Goal: Task Accomplishment & Management: Manage account settings

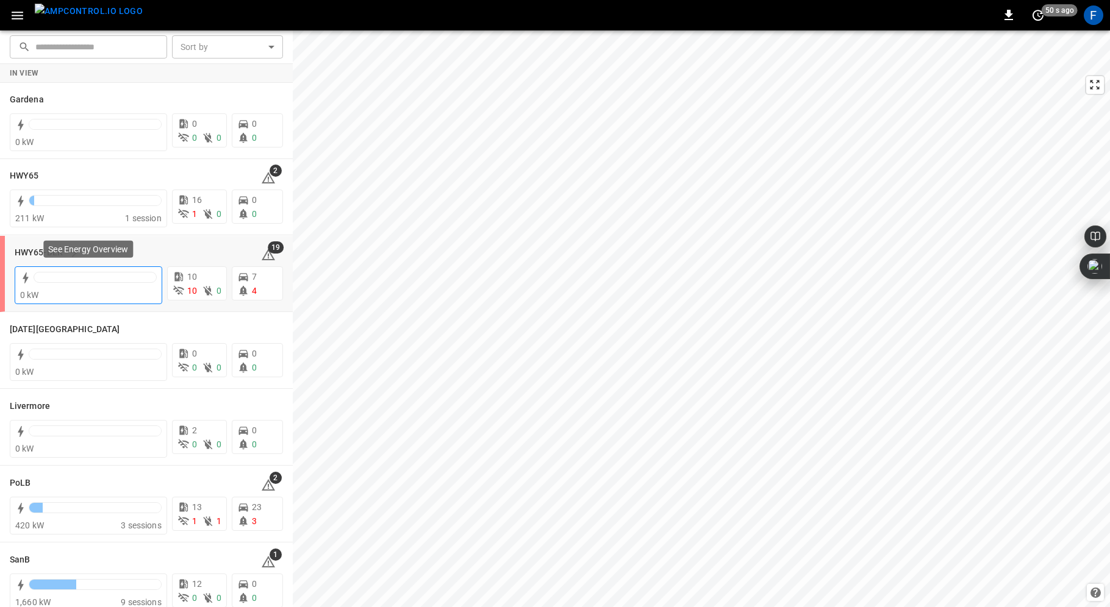
click at [98, 284] on div at bounding box center [95, 280] width 123 height 17
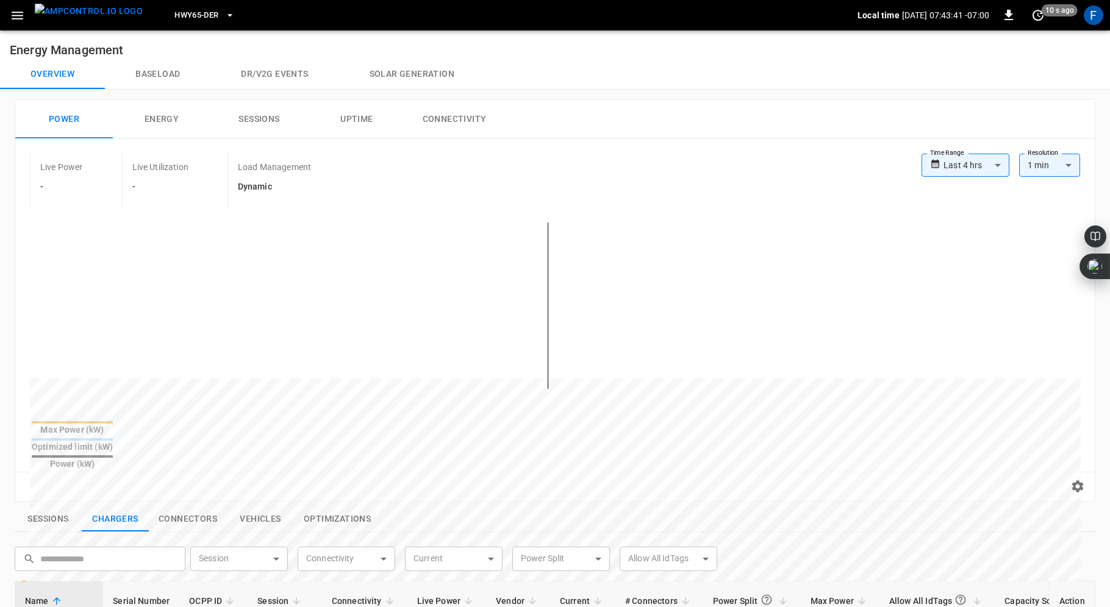
click at [18, 8] on icon "button" at bounding box center [17, 15] width 15 height 15
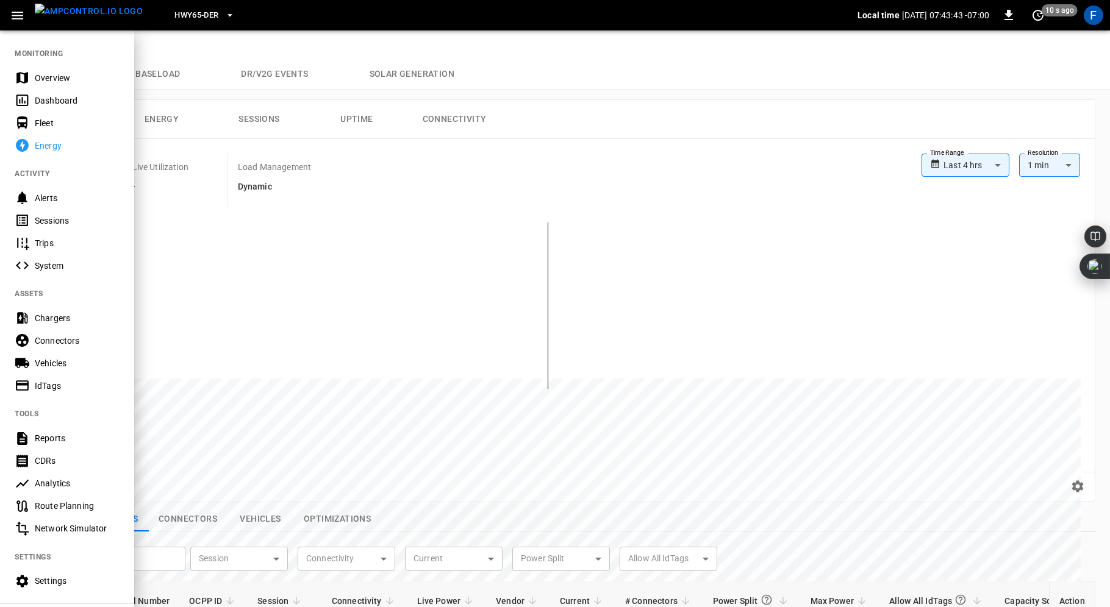
click at [54, 73] on div "Overview" at bounding box center [77, 78] width 85 height 12
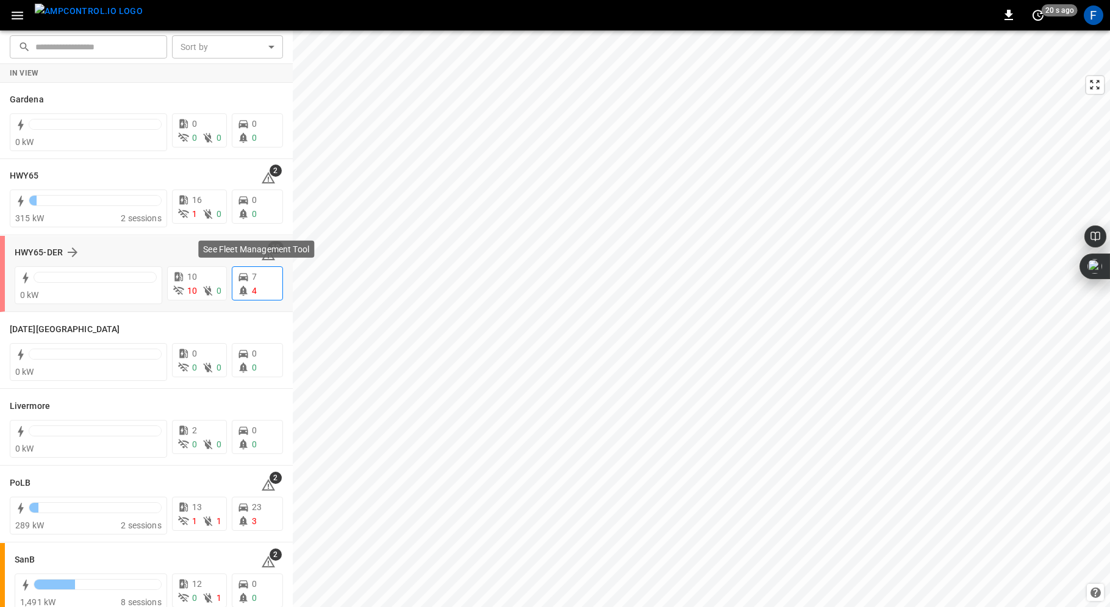
click at [253, 289] on span "4" at bounding box center [254, 291] width 5 height 10
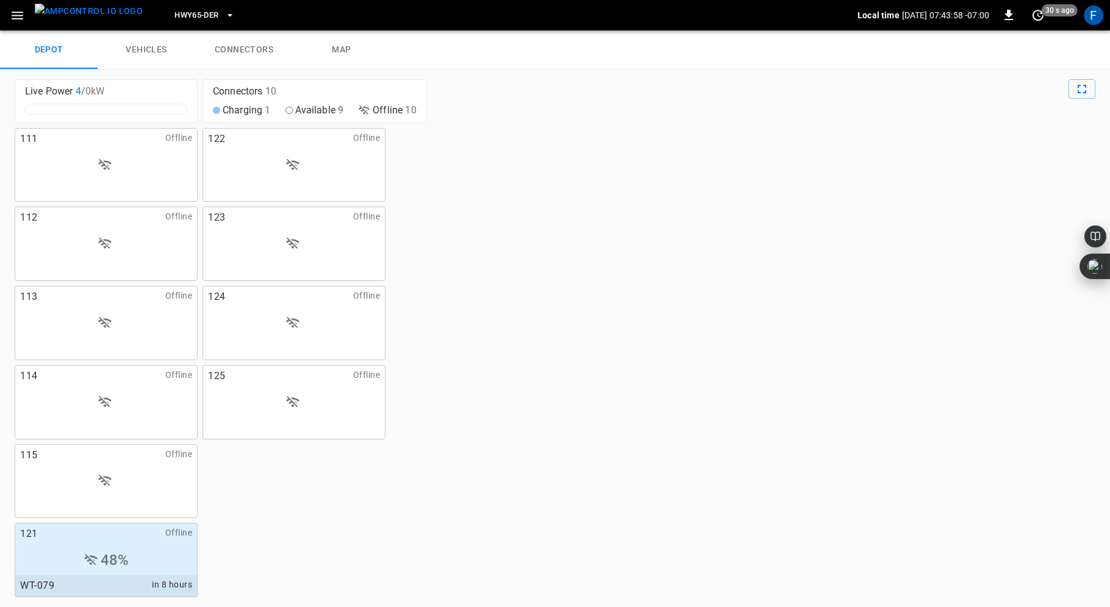
click at [142, 48] on link "vehicles" at bounding box center [147, 49] width 98 height 39
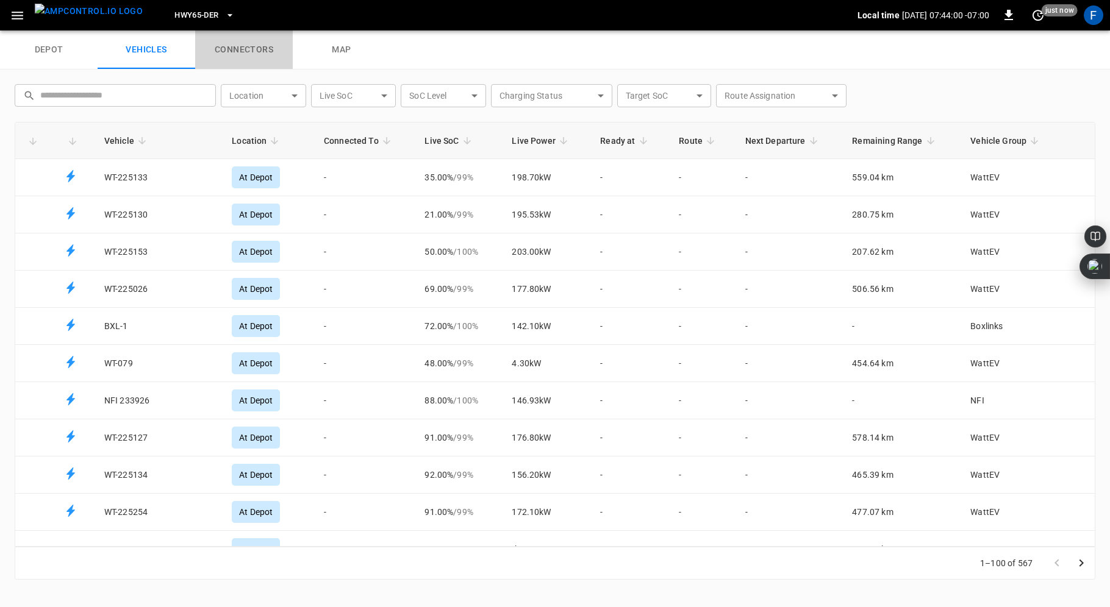
click at [255, 51] on link "connectors" at bounding box center [244, 49] width 98 height 39
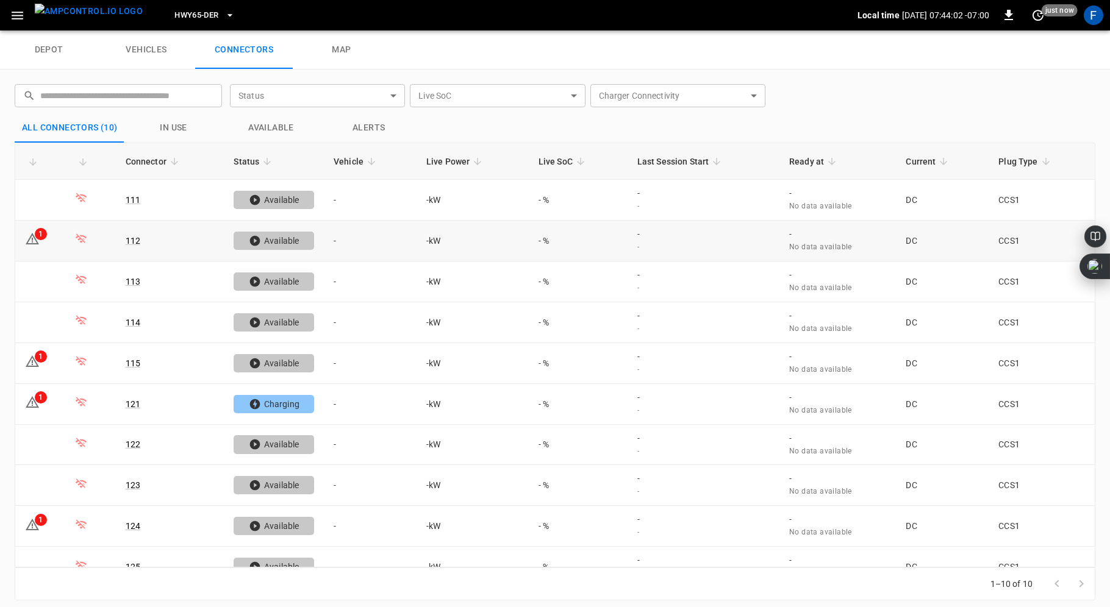
click at [41, 235] on div "1" at bounding box center [41, 234] width 12 height 12
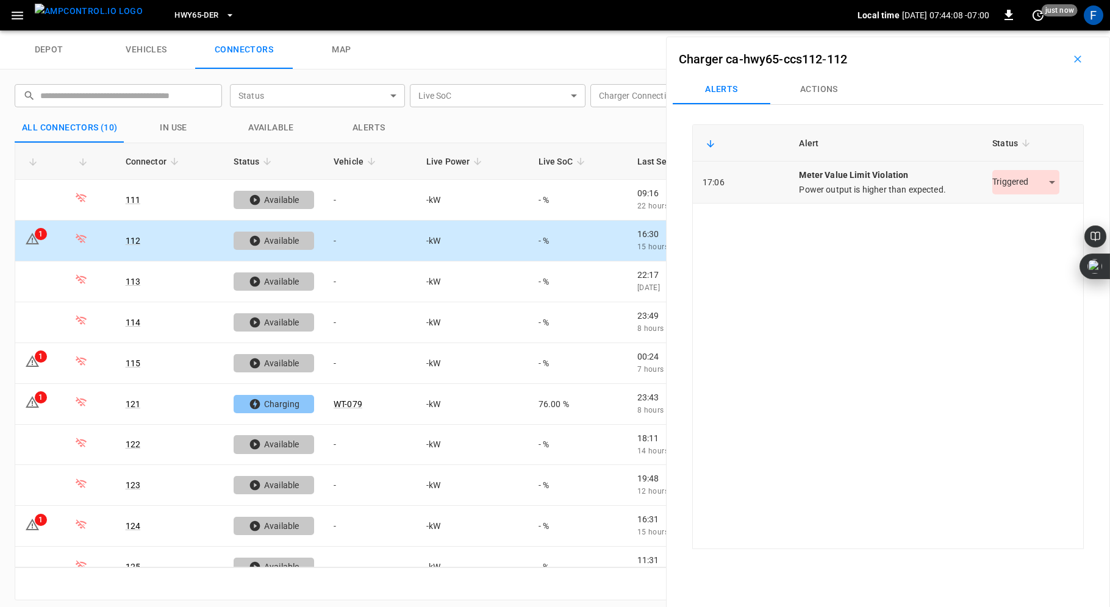
click at [1014, 30] on body "HWY65-DER Local time [DATE] 07:44:08 -07:00 0 just now F depot vehicles connect…" at bounding box center [555, 15] width 1110 height 30
click at [1008, 209] on li "Resolved" at bounding box center [1026, 212] width 76 height 20
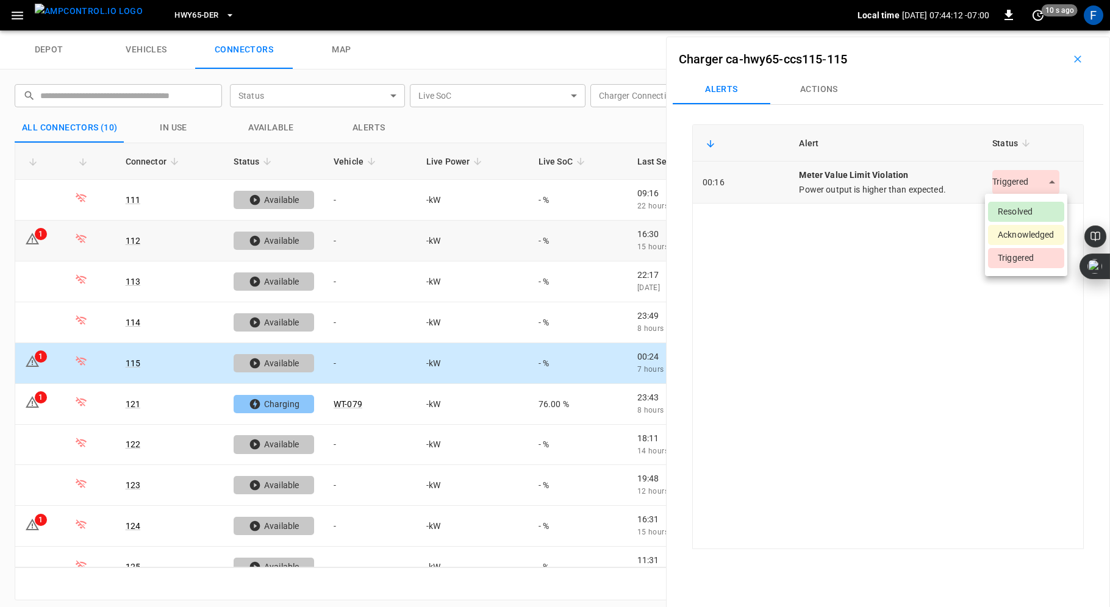
click at [1012, 30] on body "HWY65-DER Local time [DATE] 07:44:12 -07:00 0 10 s ago F depot vehicles connect…" at bounding box center [555, 15] width 1110 height 30
click at [1004, 211] on li "Resolved" at bounding box center [1026, 212] width 76 height 20
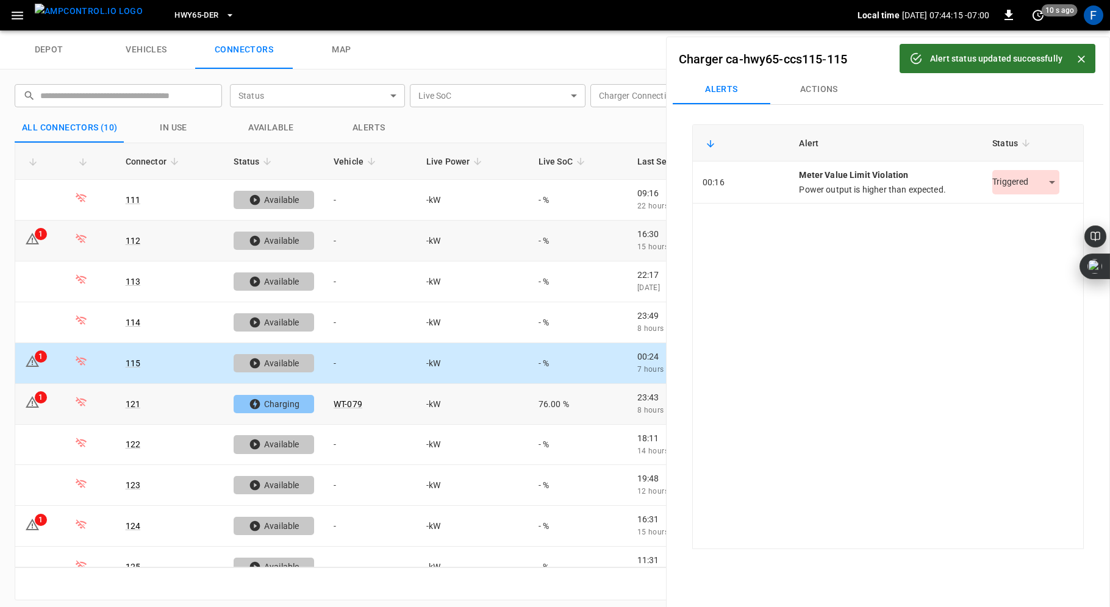
click at [30, 396] on icon at bounding box center [32, 402] width 13 height 12
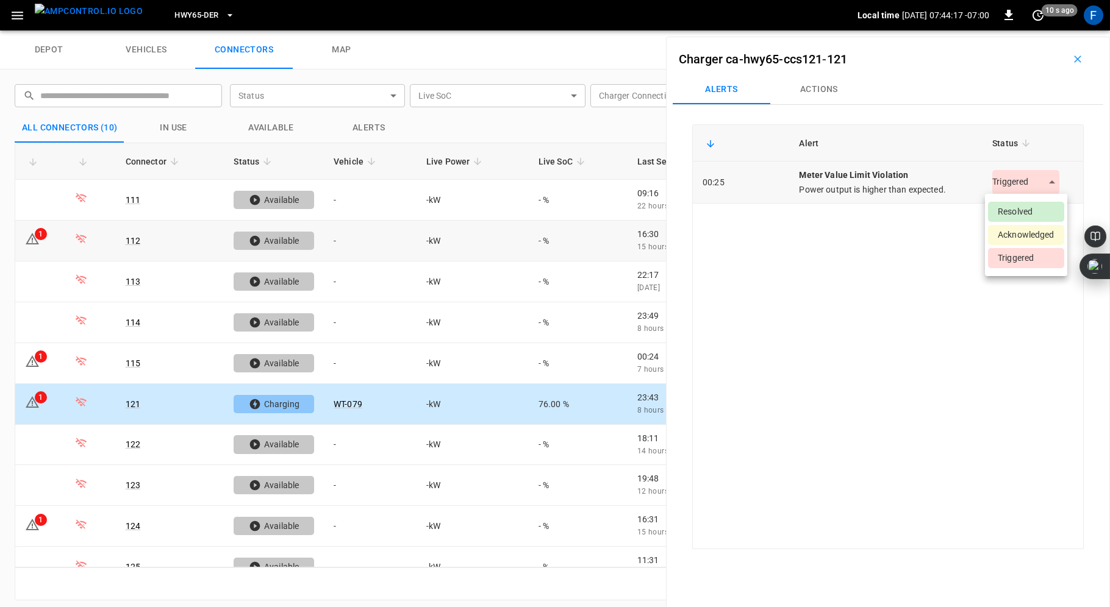
click at [1024, 30] on body "HWY65-DER Local time [DATE] 07:44:17 -07:00 0 10 s ago F depot vehicles connect…" at bounding box center [555, 15] width 1110 height 30
click at [1014, 213] on li "Resolved" at bounding box center [1026, 212] width 76 height 20
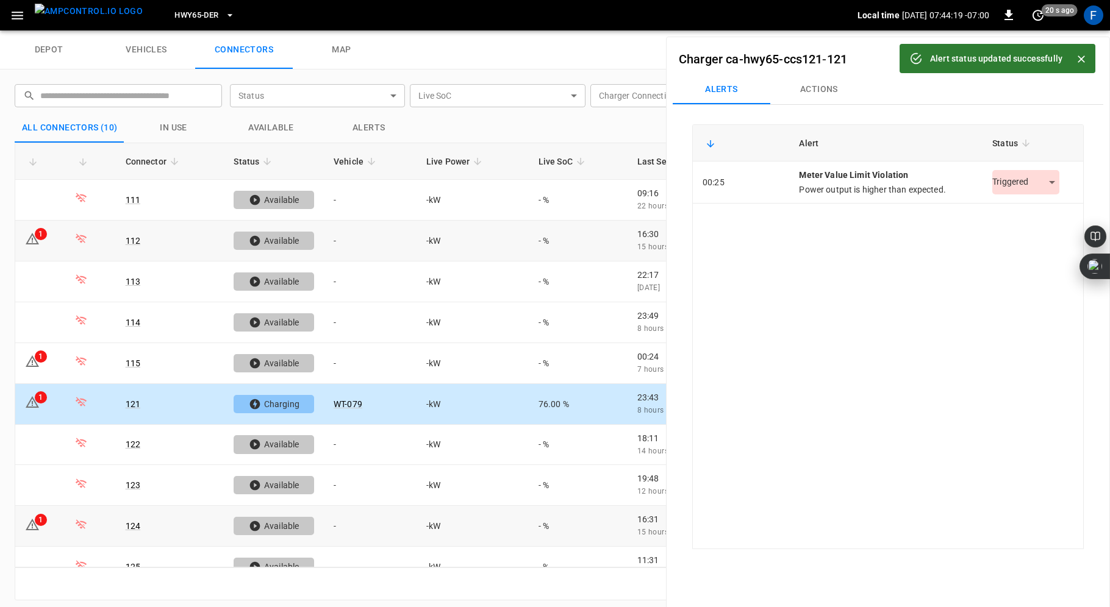
click at [36, 518] on icon at bounding box center [32, 525] width 15 height 15
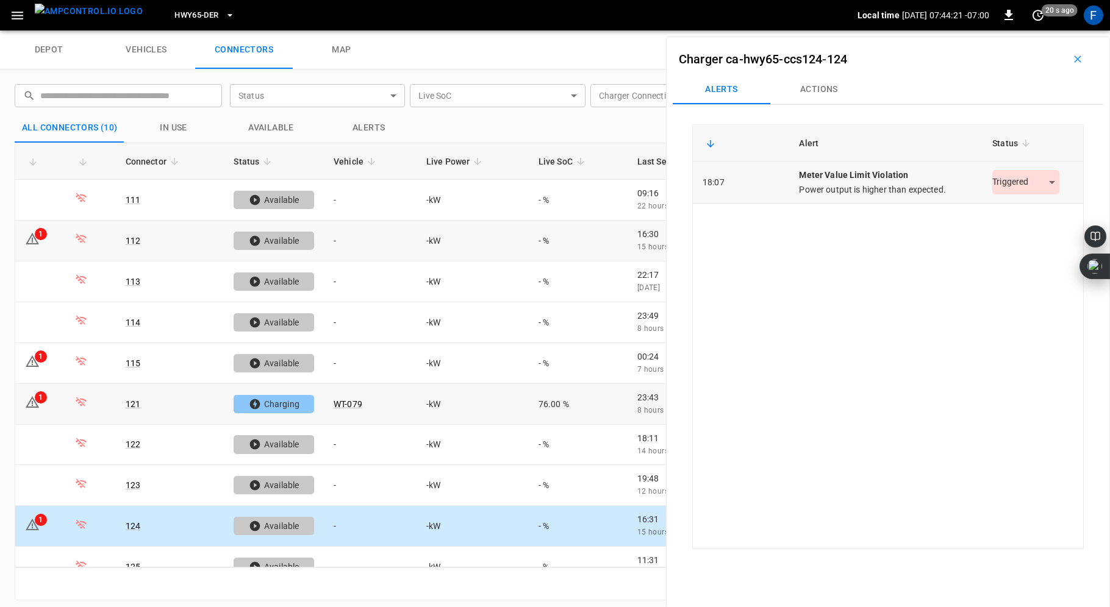
click at [1009, 30] on body "HWY65-DER Local time [DATE] 07:44:21 -07:00 0 20 s ago F depot vehicles connect…" at bounding box center [555, 15] width 1110 height 30
click at [1003, 212] on li "Resolved" at bounding box center [1026, 212] width 76 height 20
click at [784, 306] on div "Alert Status 18:07 meter value limit violation Power output is higher than expe…" at bounding box center [888, 336] width 392 height 425
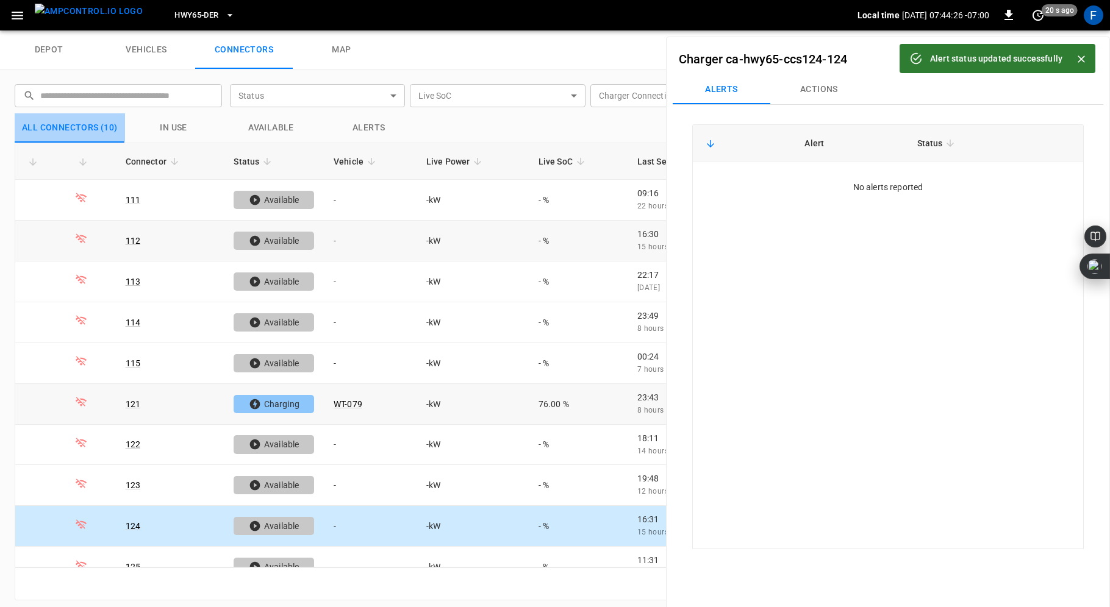
click at [88, 128] on button "All Connectors (10)" at bounding box center [70, 127] width 110 height 29
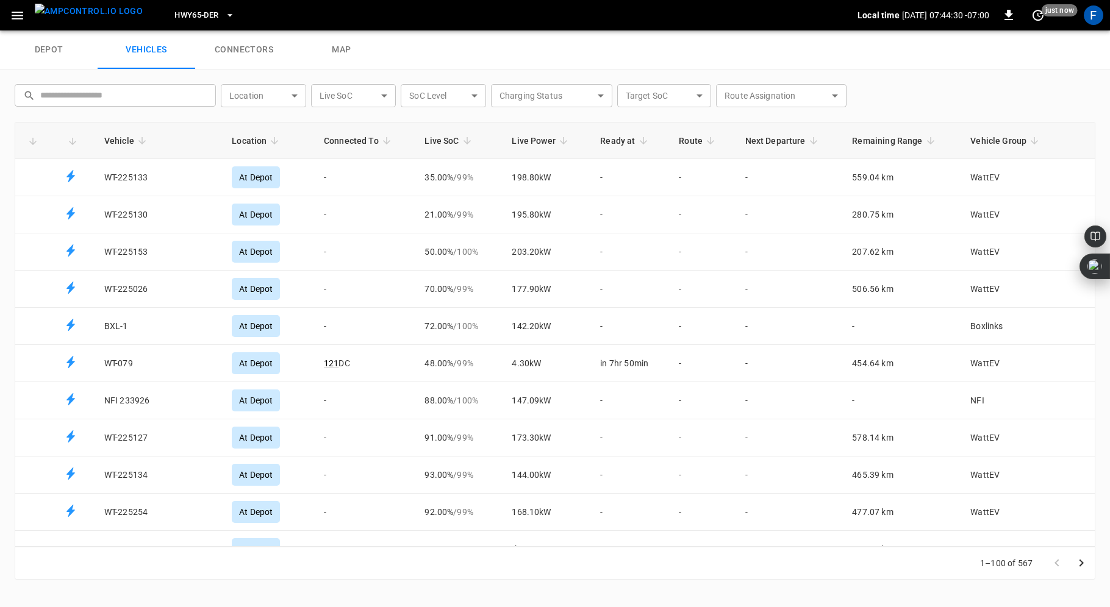
click at [54, 45] on link "depot" at bounding box center [49, 49] width 98 height 39
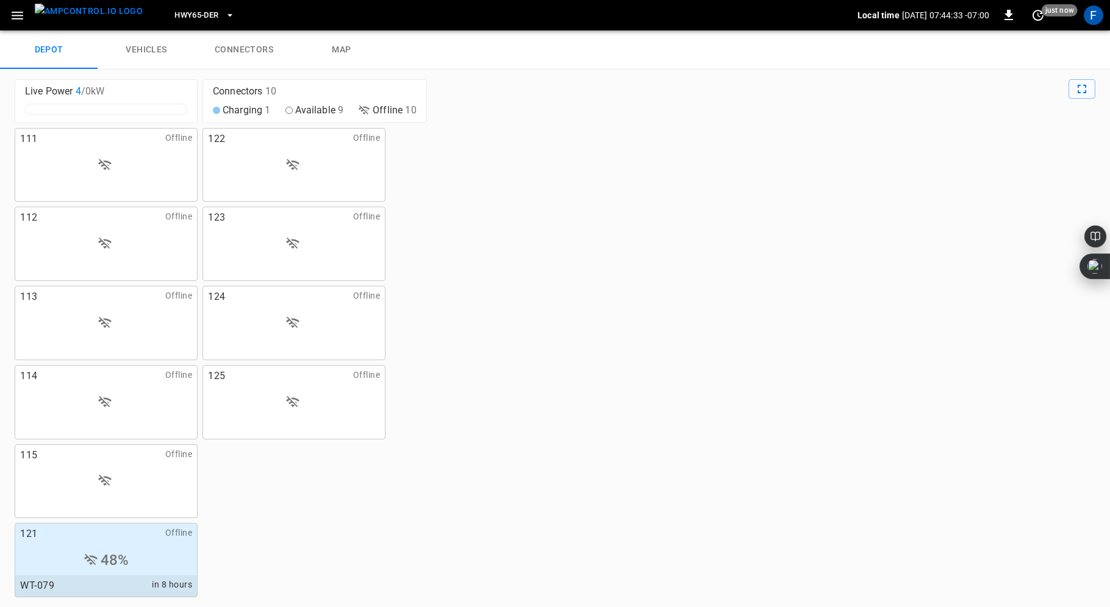
click at [15, 12] on icon "button" at bounding box center [18, 16] width 12 height 8
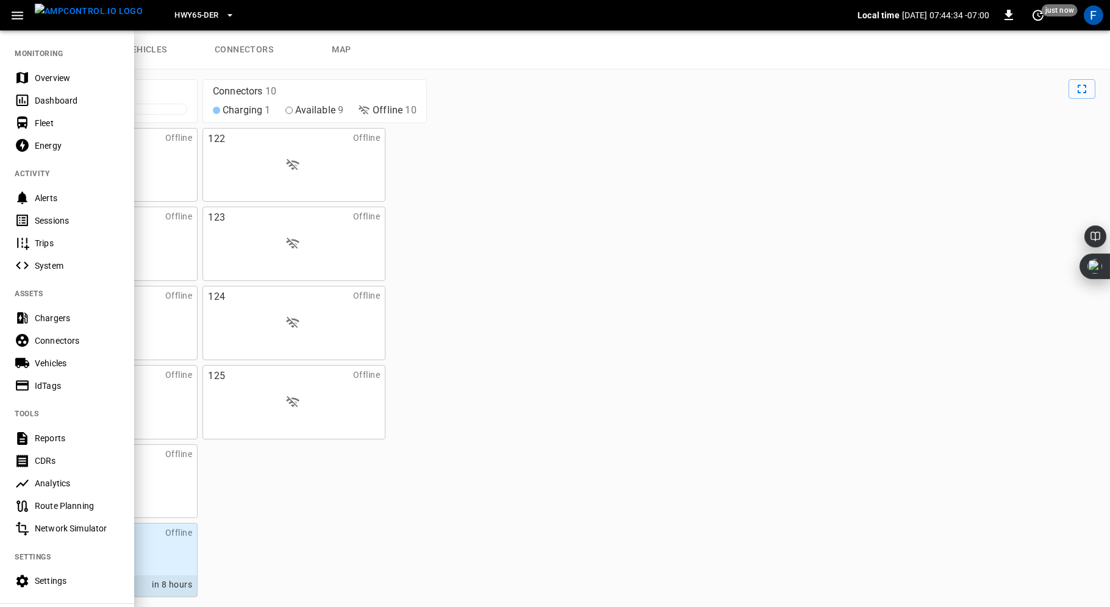
click at [50, 72] on div "Overview" at bounding box center [77, 78] width 85 height 12
